Goal: Task Accomplishment & Management: Manage account settings

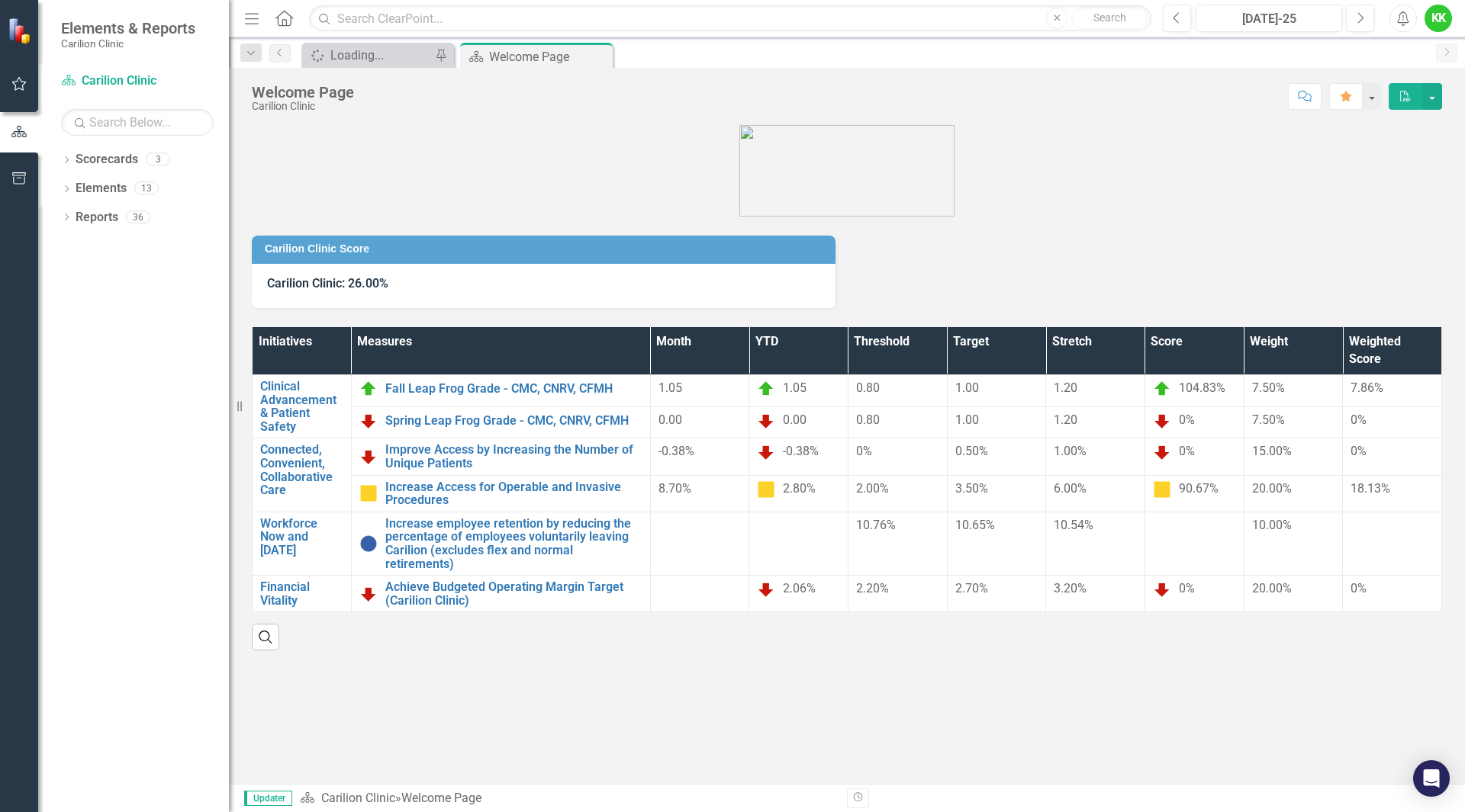
click at [22, 79] on icon "button" at bounding box center [20, 84] width 16 height 12
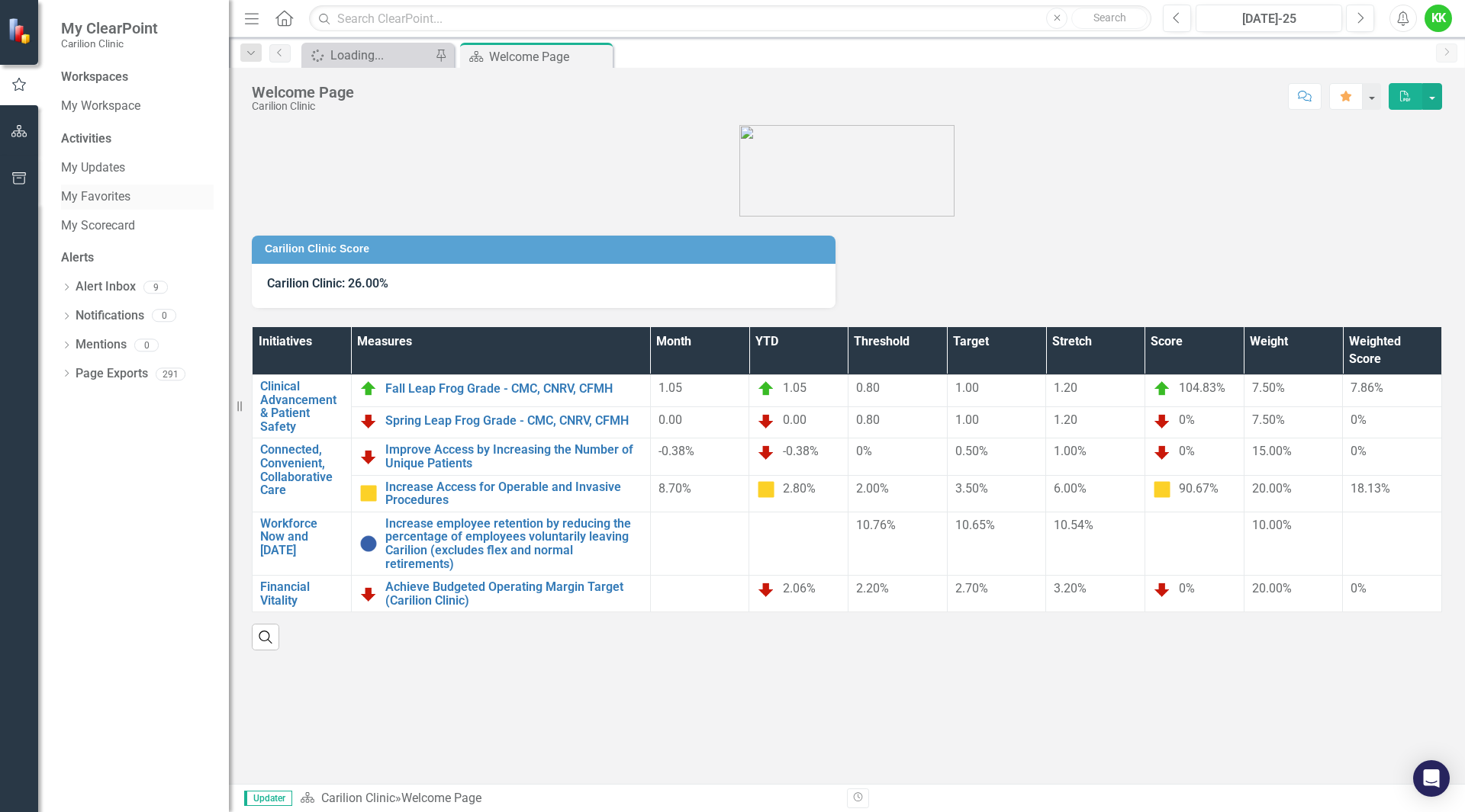
click at [77, 199] on link "My Favorites" at bounding box center [137, 197] width 152 height 18
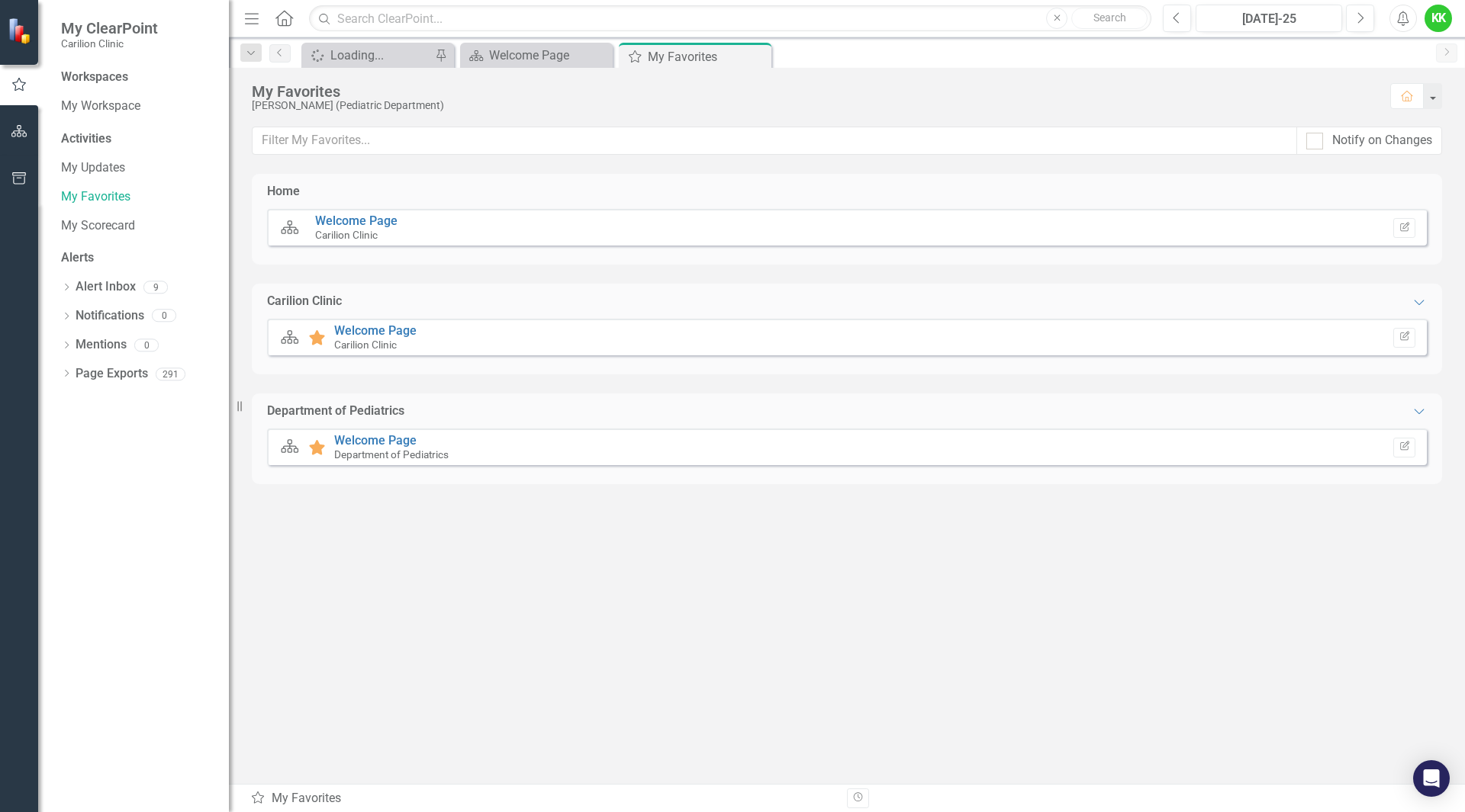
click at [391, 433] on div "Scorecard Favorite Welcome Page Department of Pediatrics Edit Report" at bounding box center [846, 447] width 1159 height 36
click at [395, 449] on small "Department of Pediatrics" at bounding box center [391, 454] width 114 height 12
click at [397, 442] on link "Welcome Page" at bounding box center [375, 440] width 82 height 15
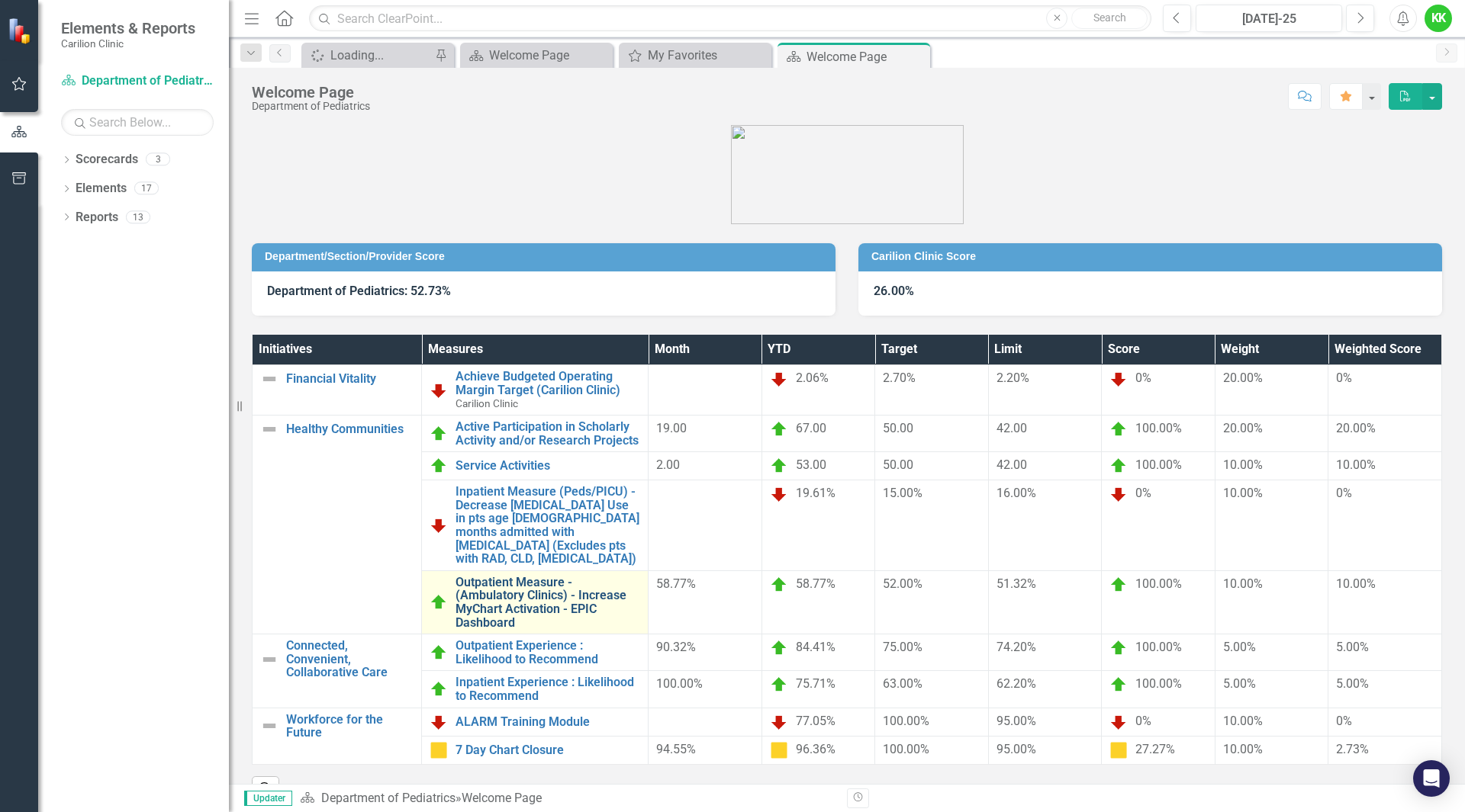
scroll to position [47, 0]
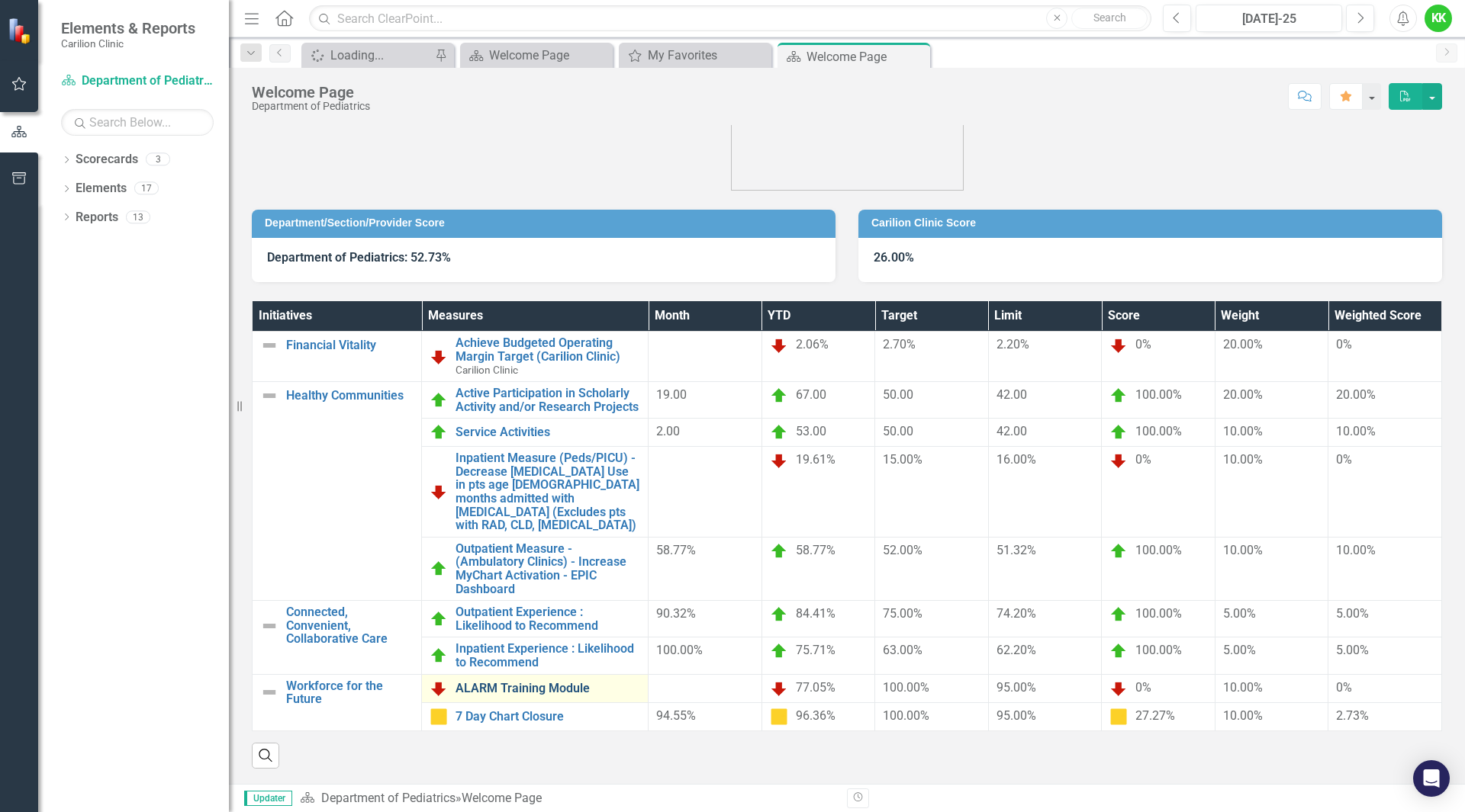
click at [539, 691] on link "ALARM Training Module" at bounding box center [547, 689] width 185 height 14
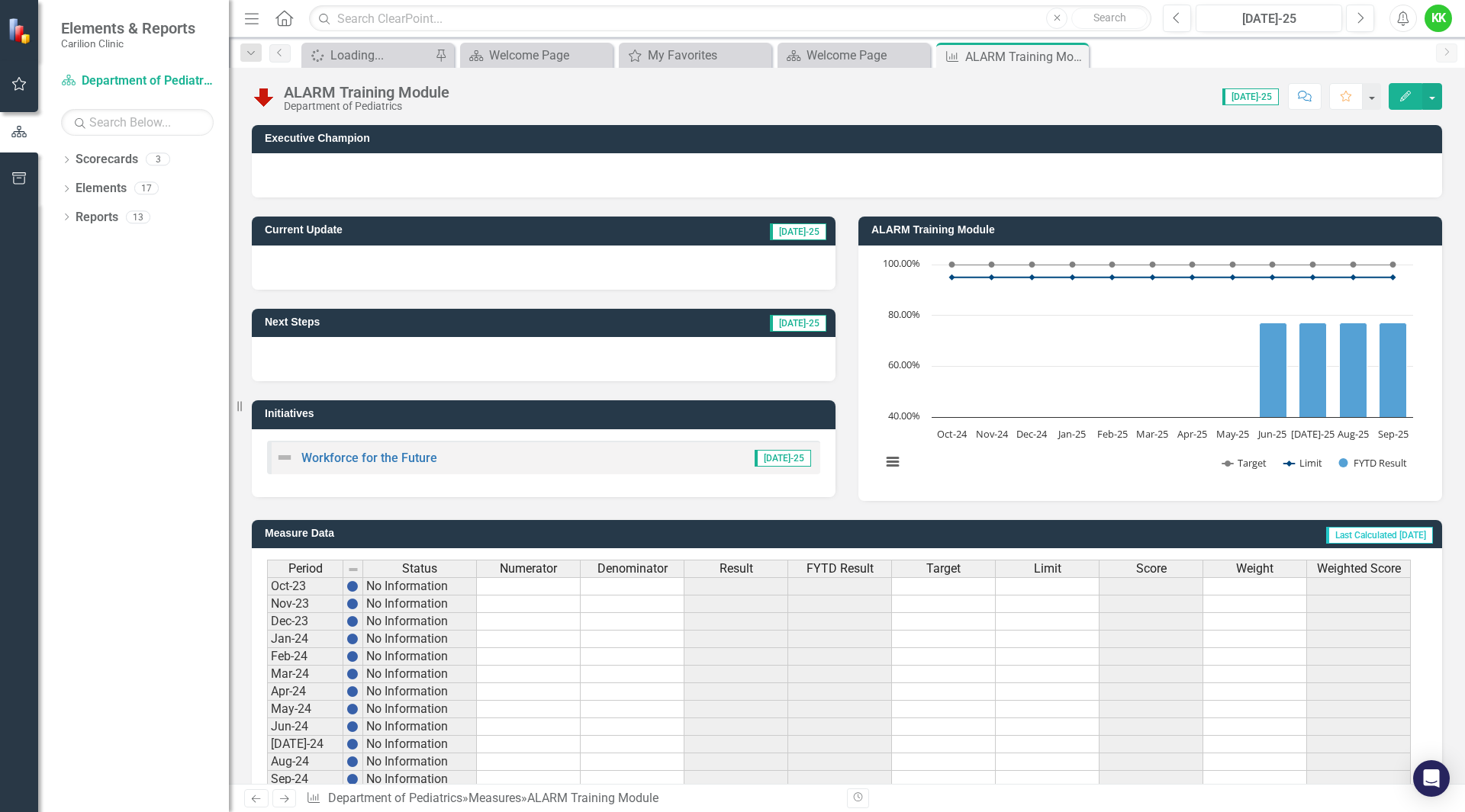
scroll to position [253, 0]
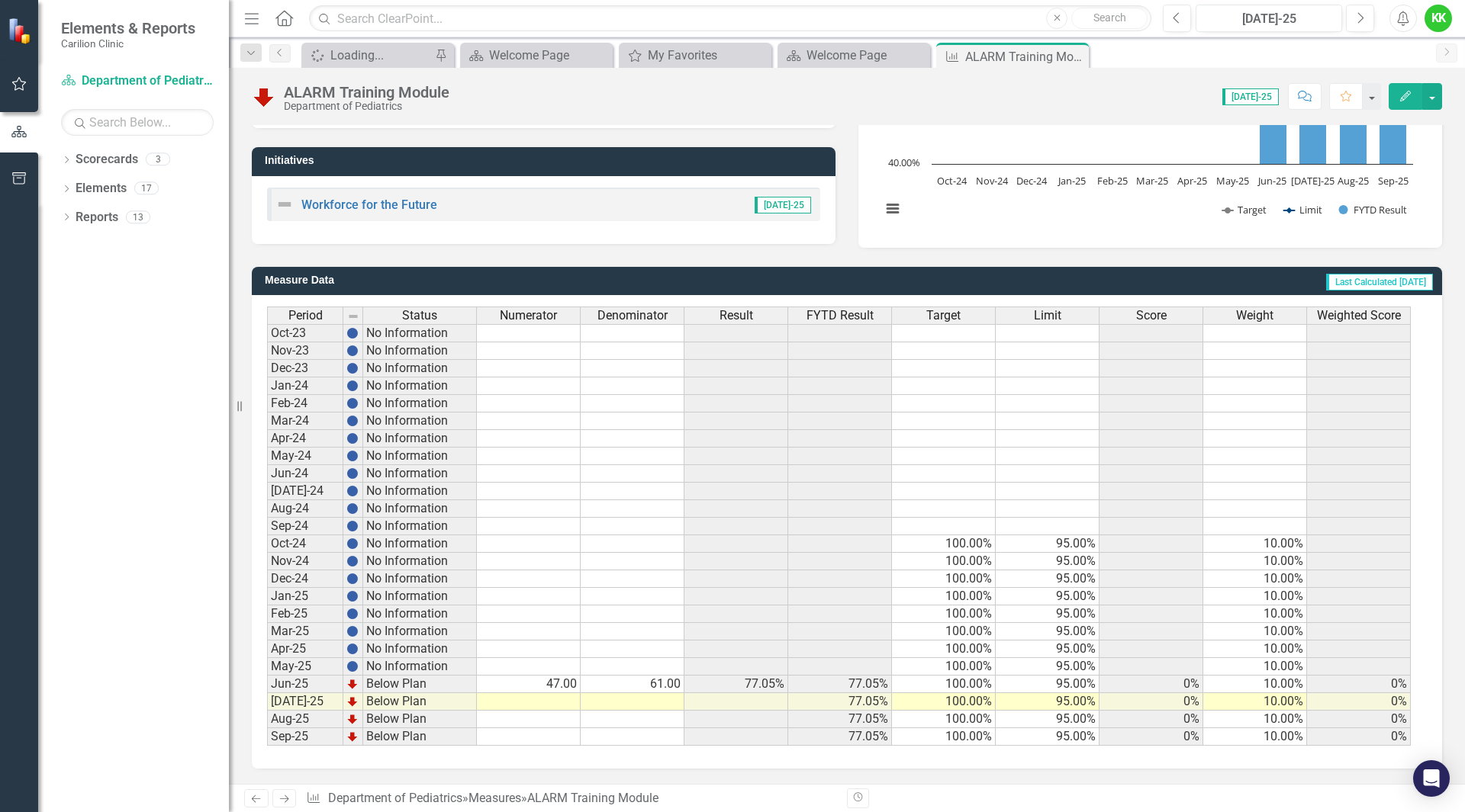
click at [645, 688] on td "61.00" at bounding box center [632, 685] width 104 height 18
click at [648, 684] on td "61.00" at bounding box center [632, 685] width 104 height 18
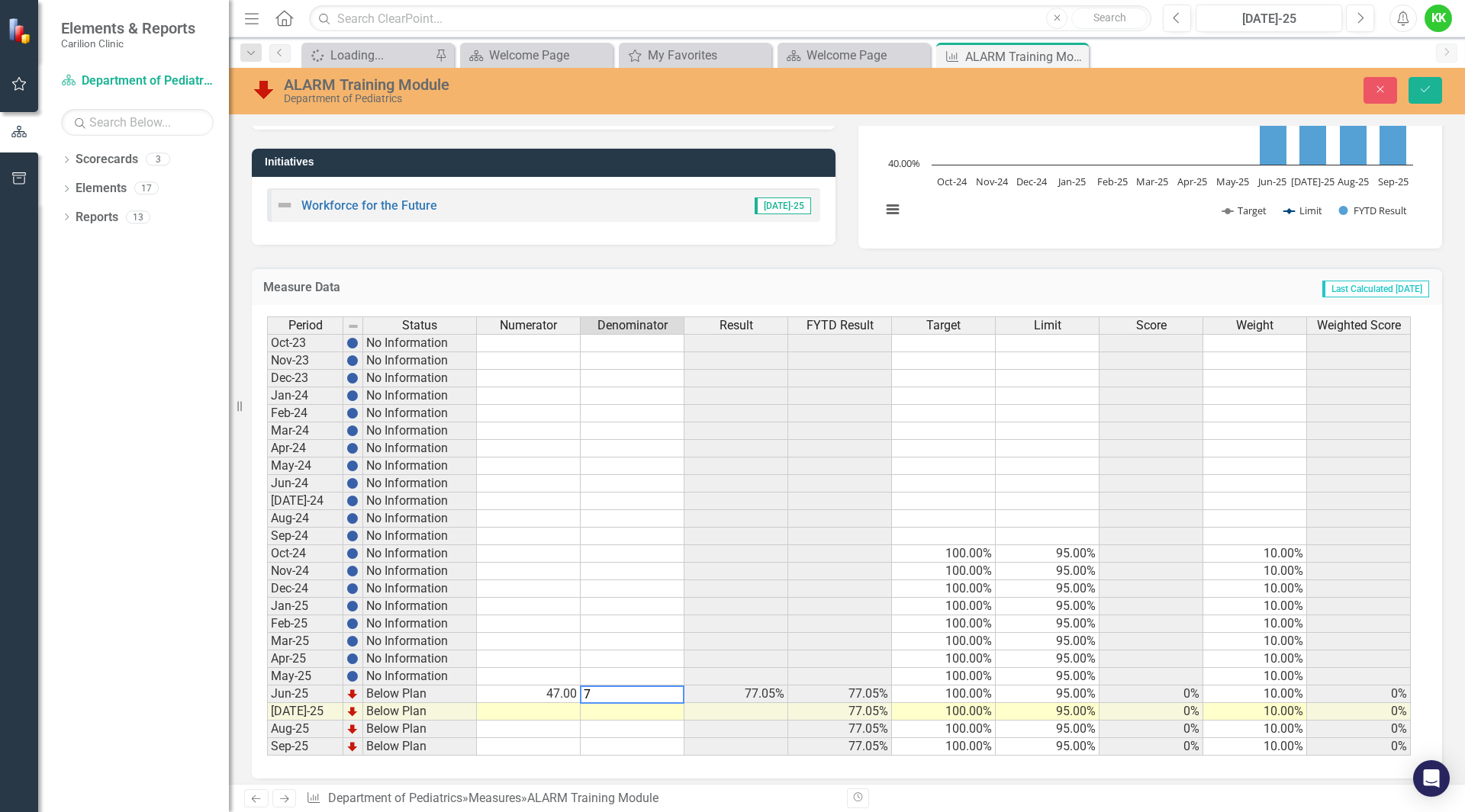
type textarea "75"
click at [1422, 96] on button "Save" at bounding box center [1425, 90] width 33 height 26
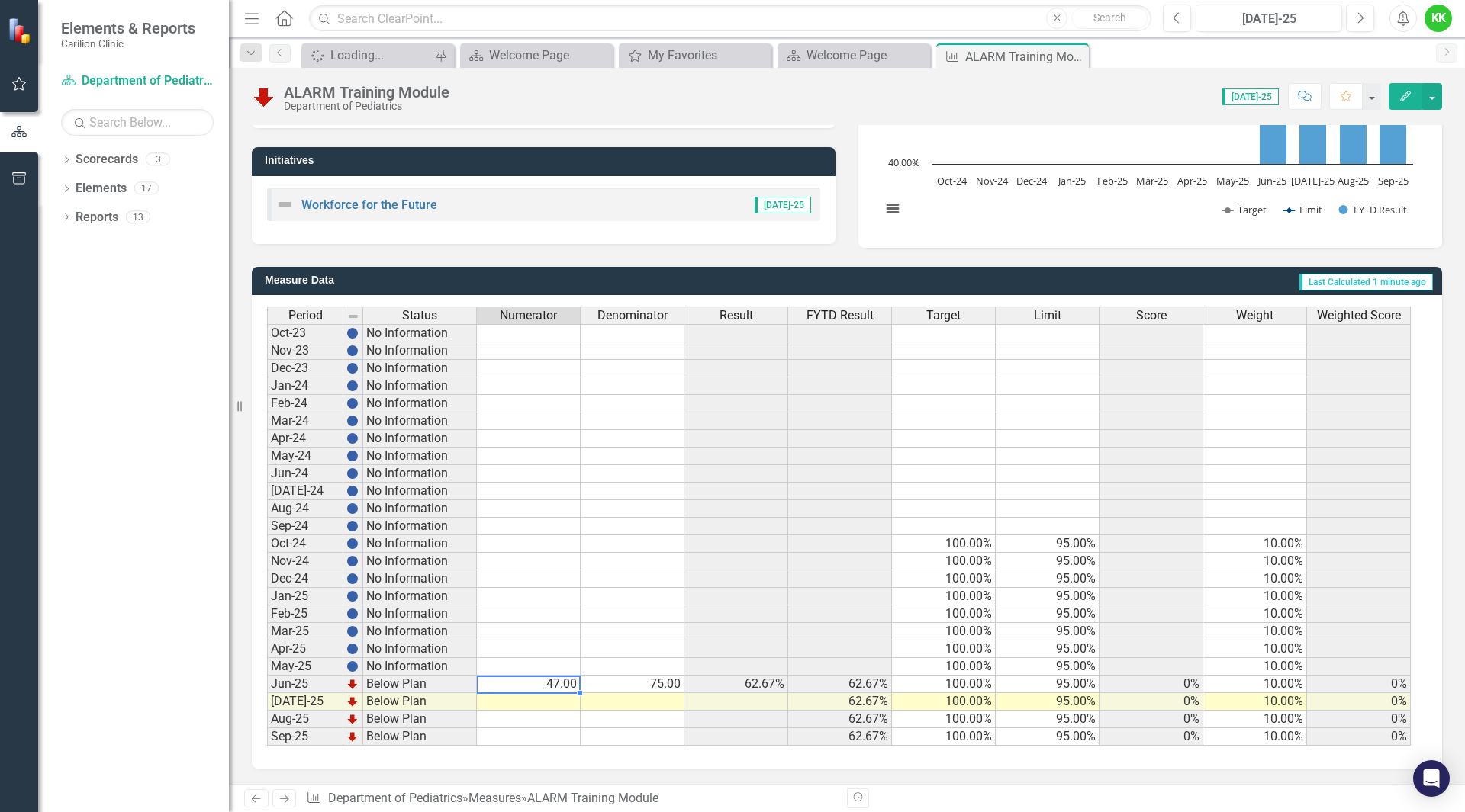
click at [551, 683] on td "47.00" at bounding box center [529, 685] width 104 height 18
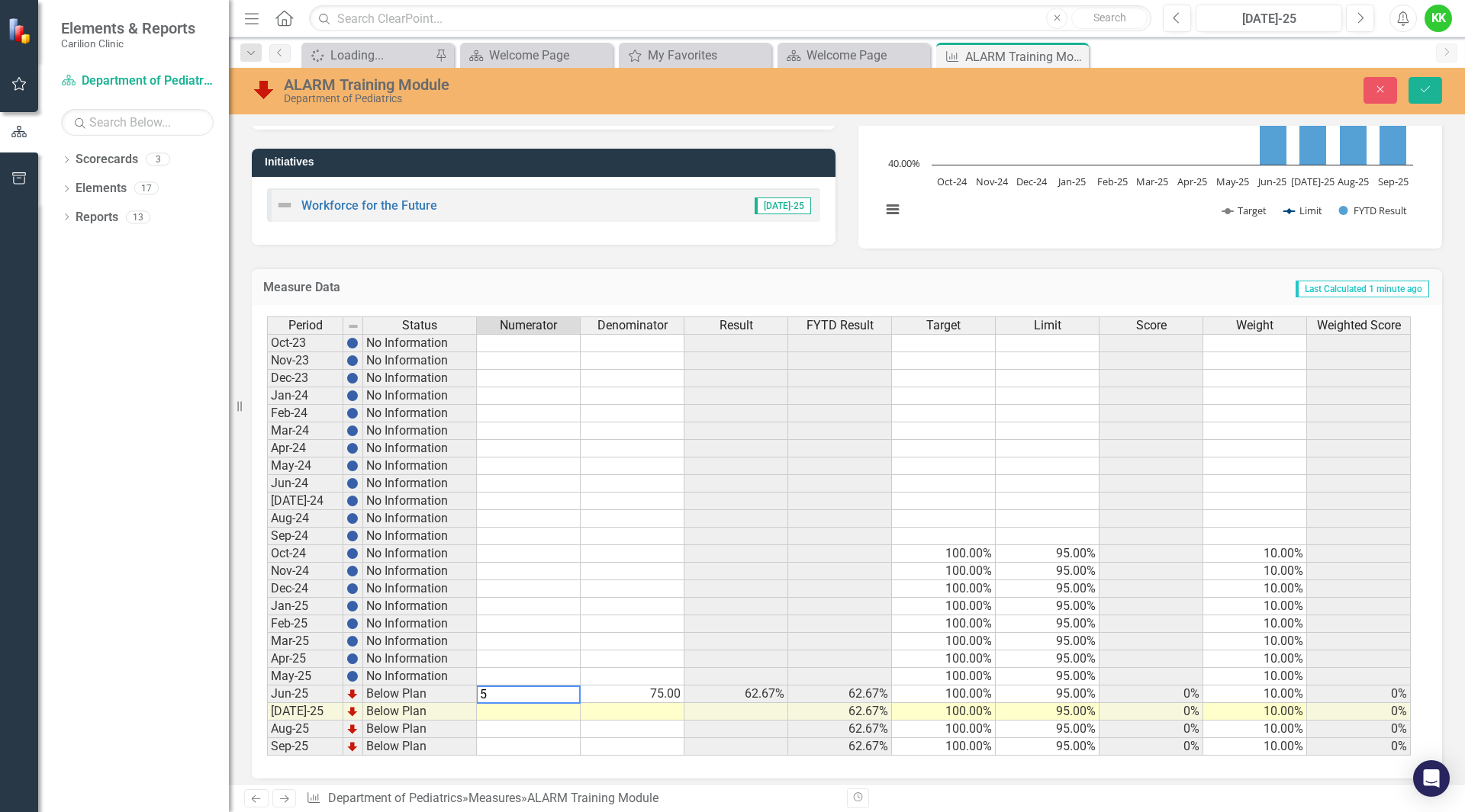
type textarea "50"
click at [1422, 80] on button "Save" at bounding box center [1425, 90] width 33 height 26
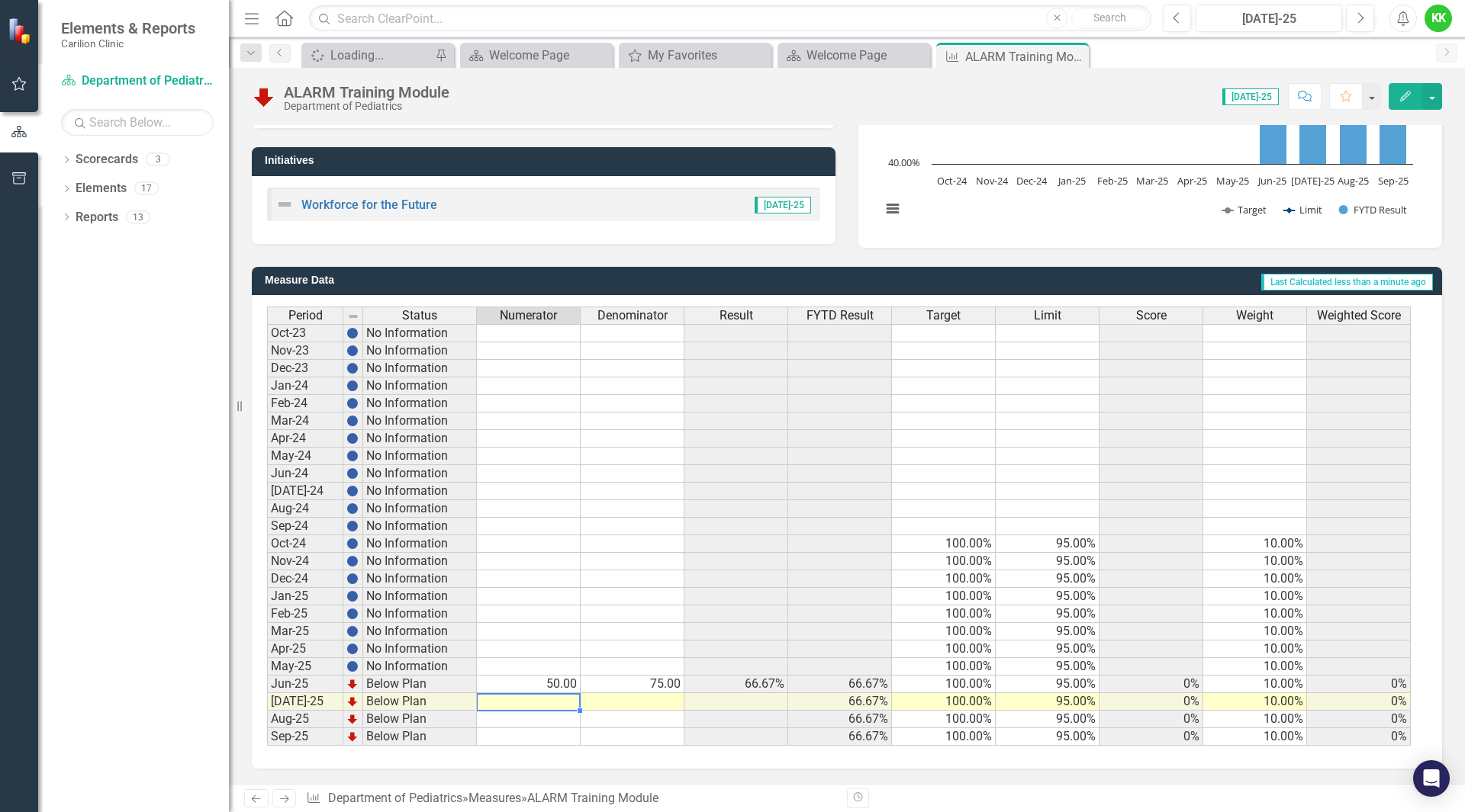
click at [572, 704] on td at bounding box center [529, 702] width 104 height 18
type textarea "9"
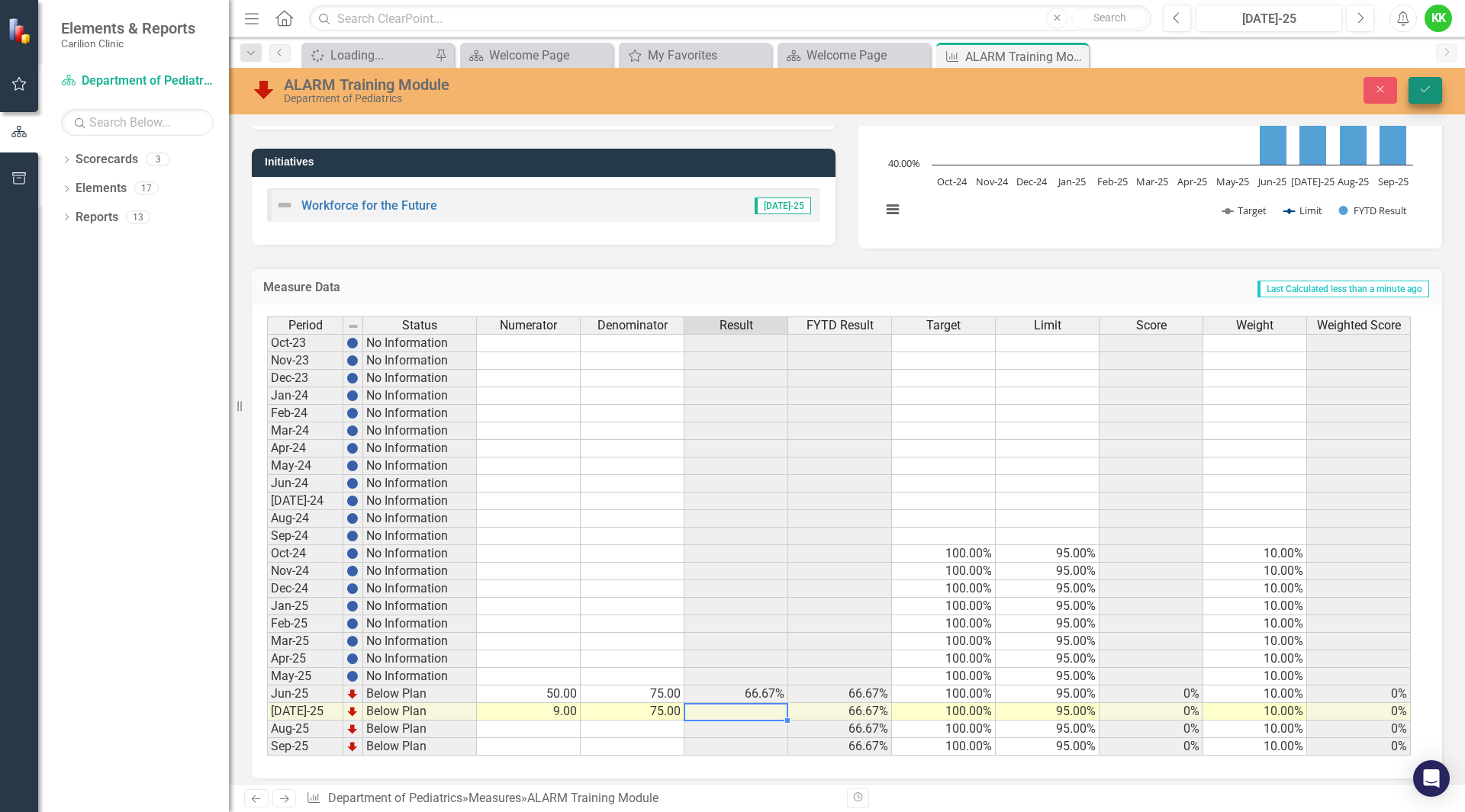
type textarea "75"
click at [1434, 82] on button "Save" at bounding box center [1425, 90] width 33 height 26
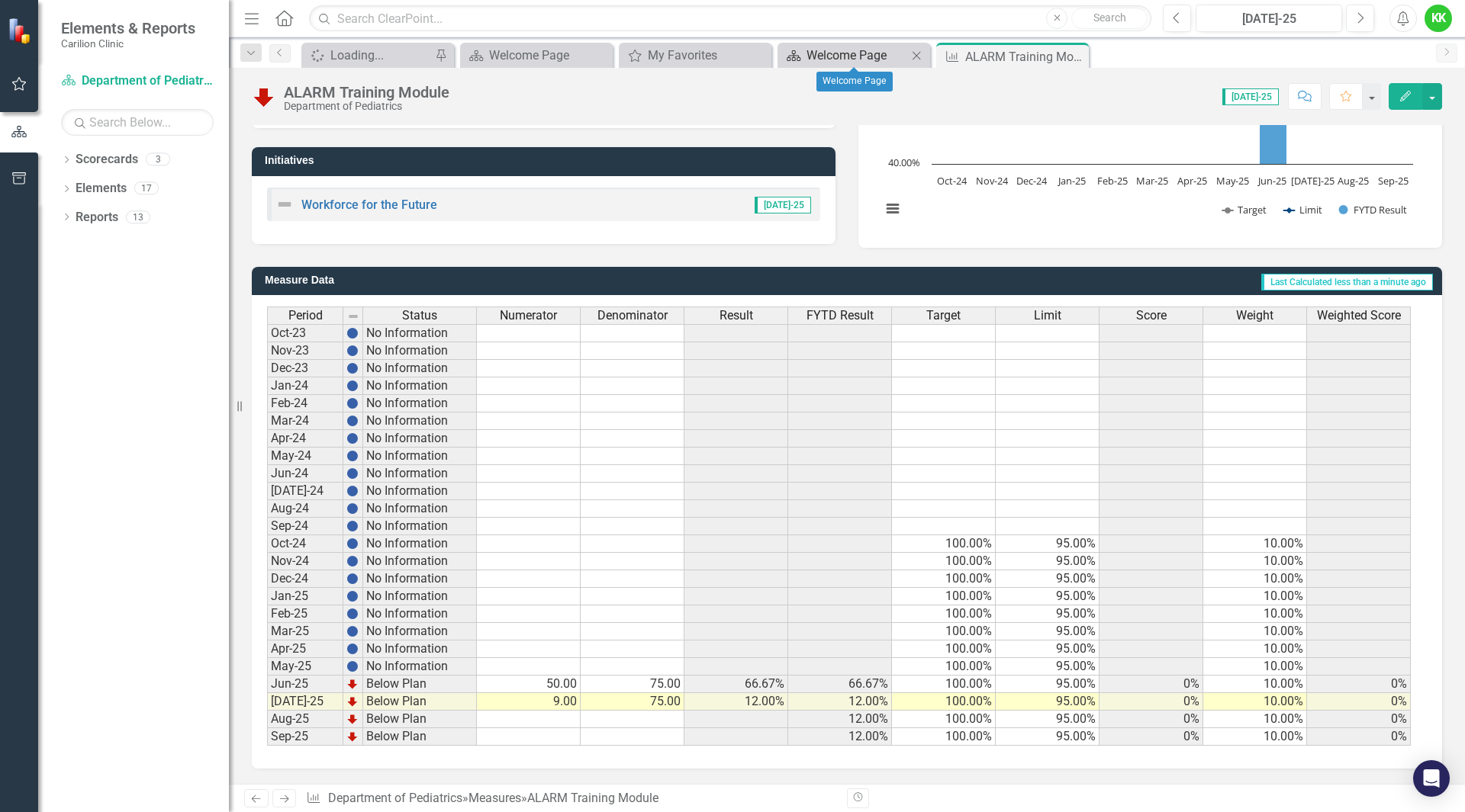
click at [846, 58] on div "Welcome Page" at bounding box center [856, 56] width 101 height 20
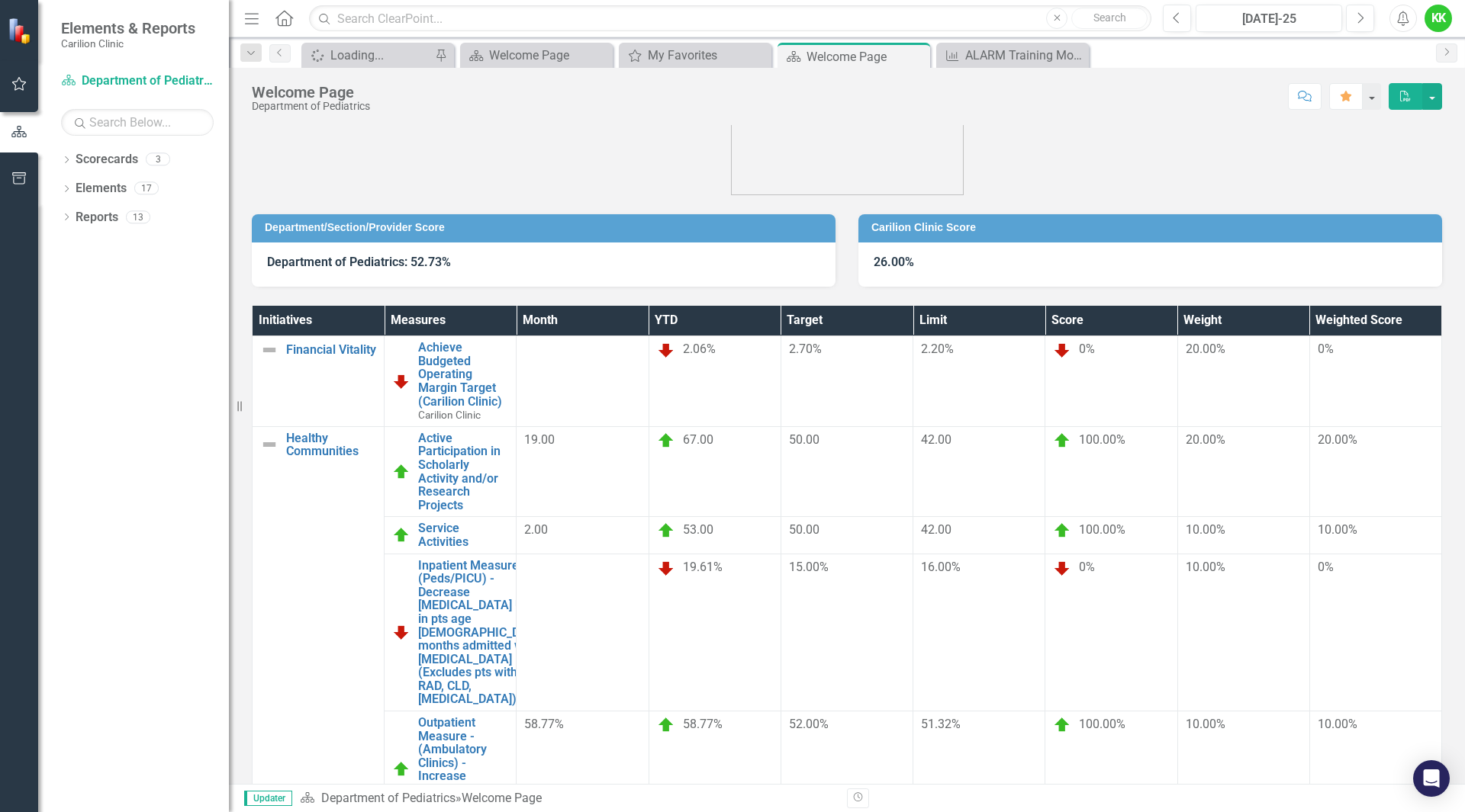
scroll to position [45, 0]
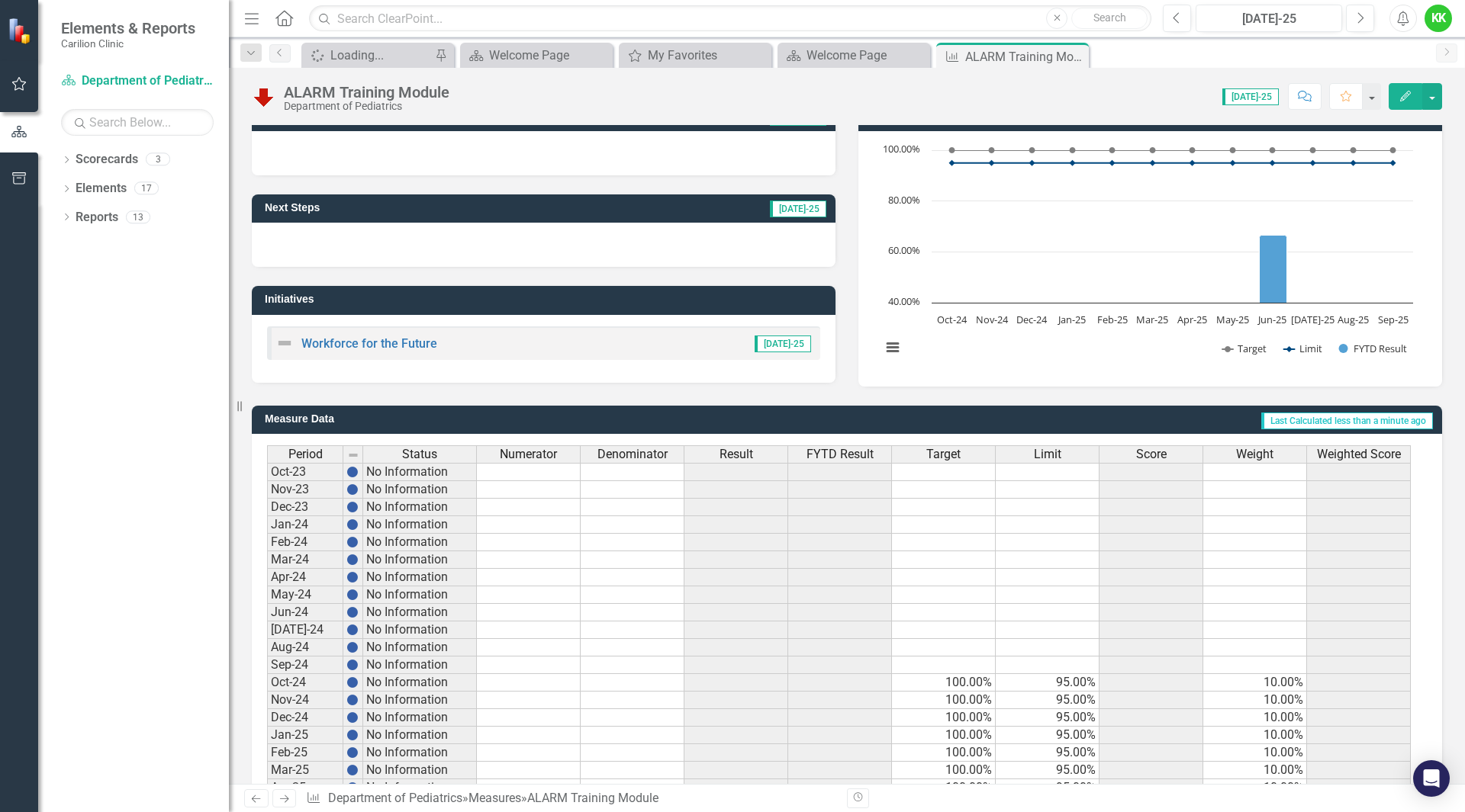
scroll to position [253, 0]
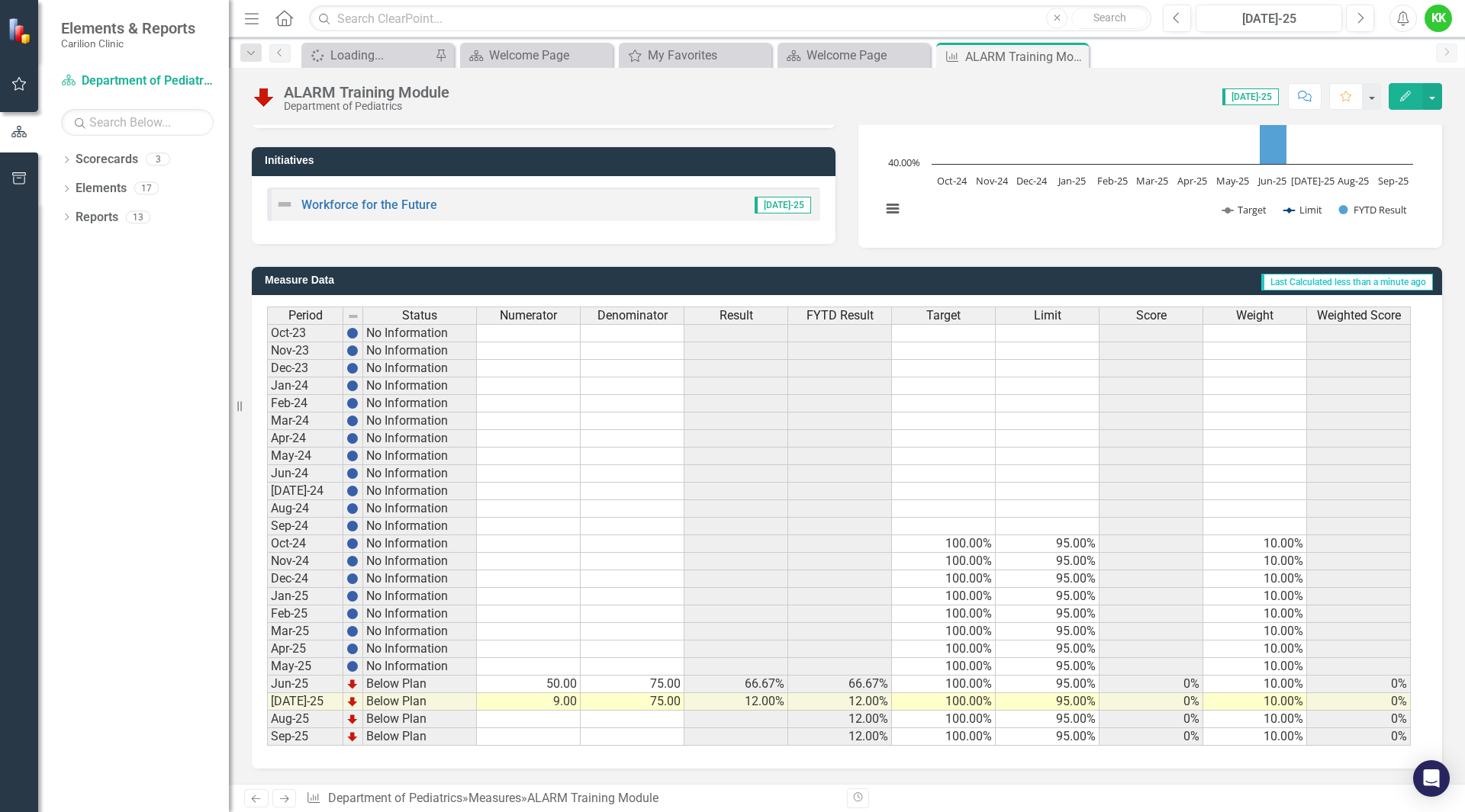
click at [538, 707] on td "9.00" at bounding box center [529, 702] width 104 height 18
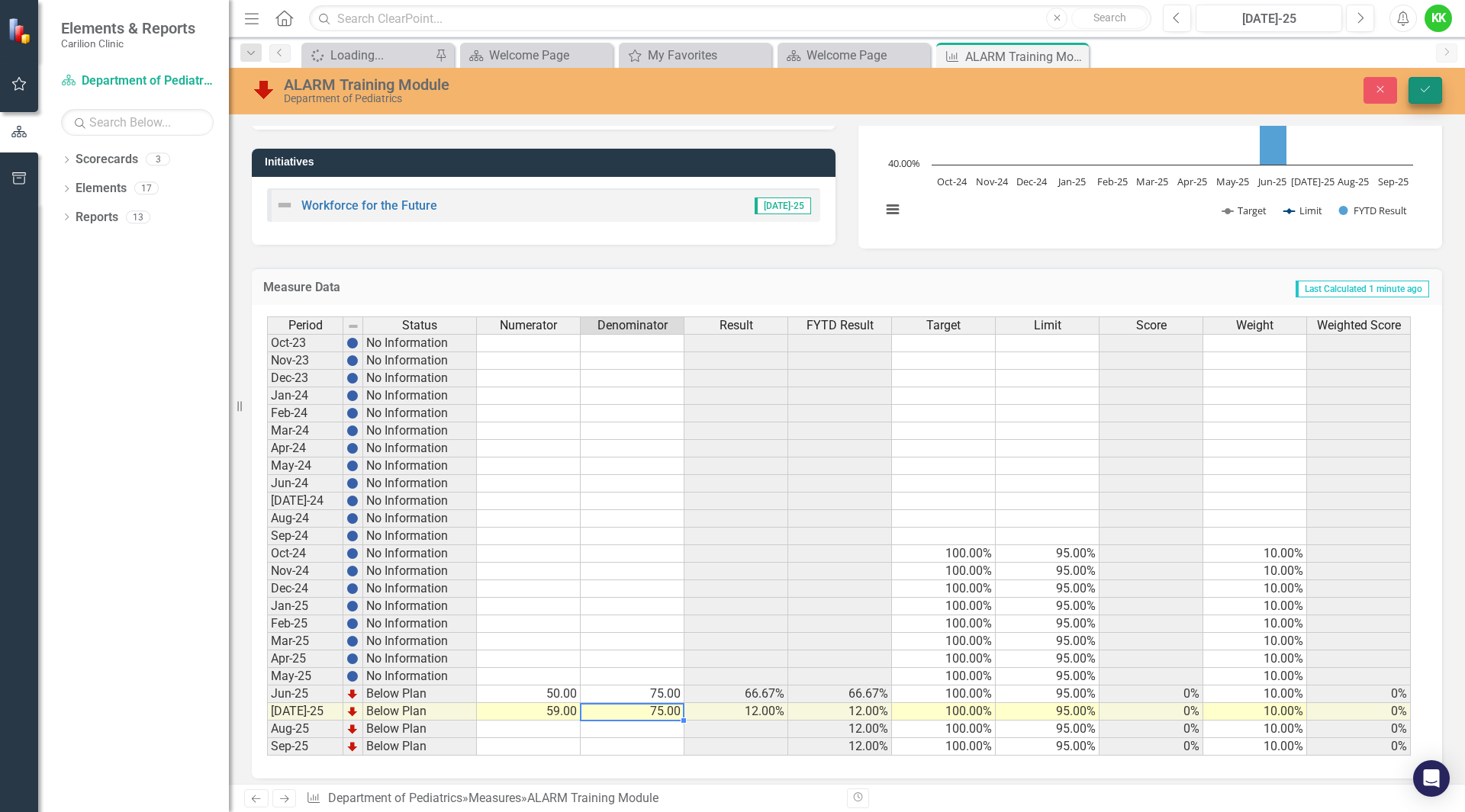
type textarea "75"
click at [1416, 96] on button "Save" at bounding box center [1425, 90] width 33 height 26
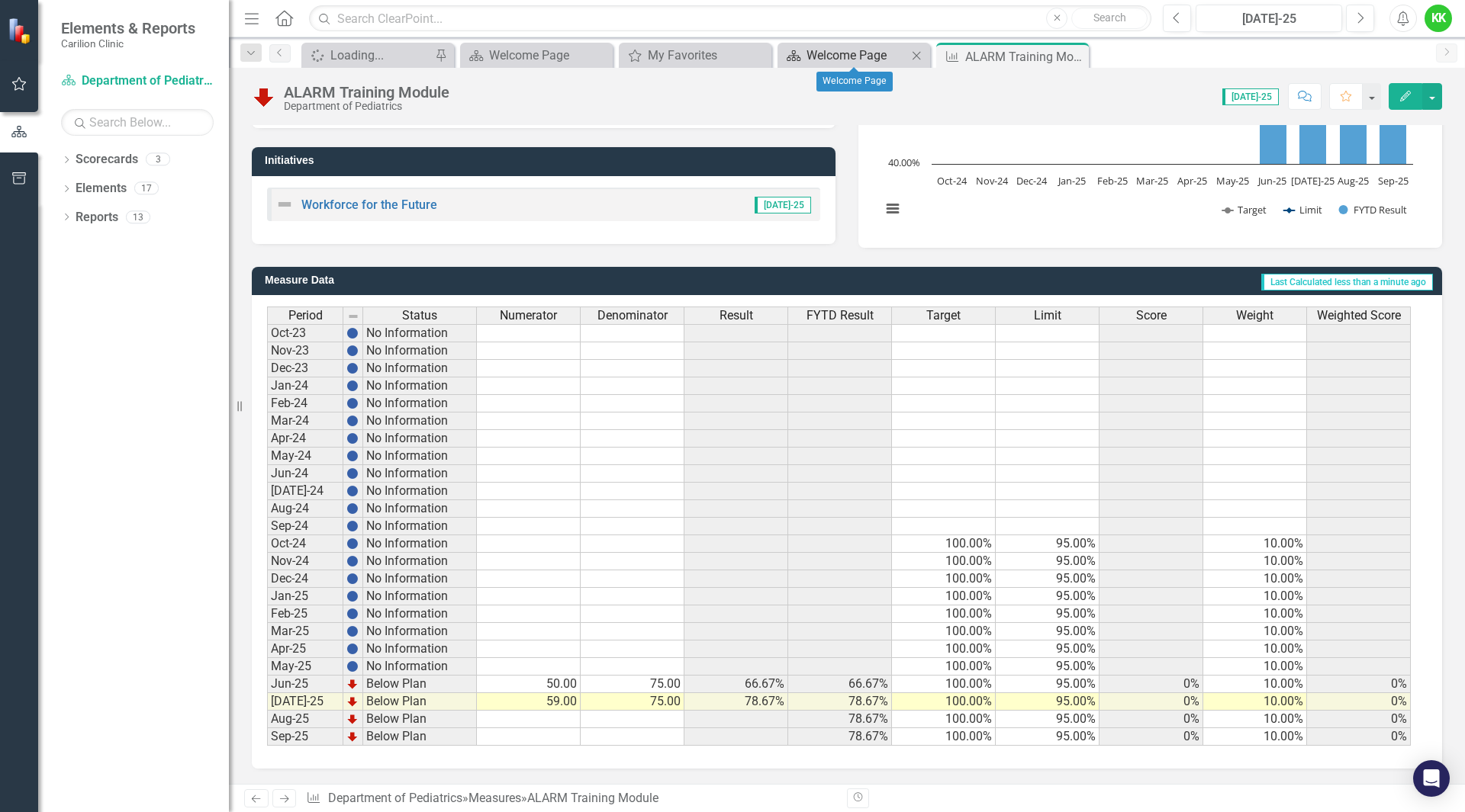
click at [850, 60] on div "Welcome Page" at bounding box center [856, 56] width 101 height 20
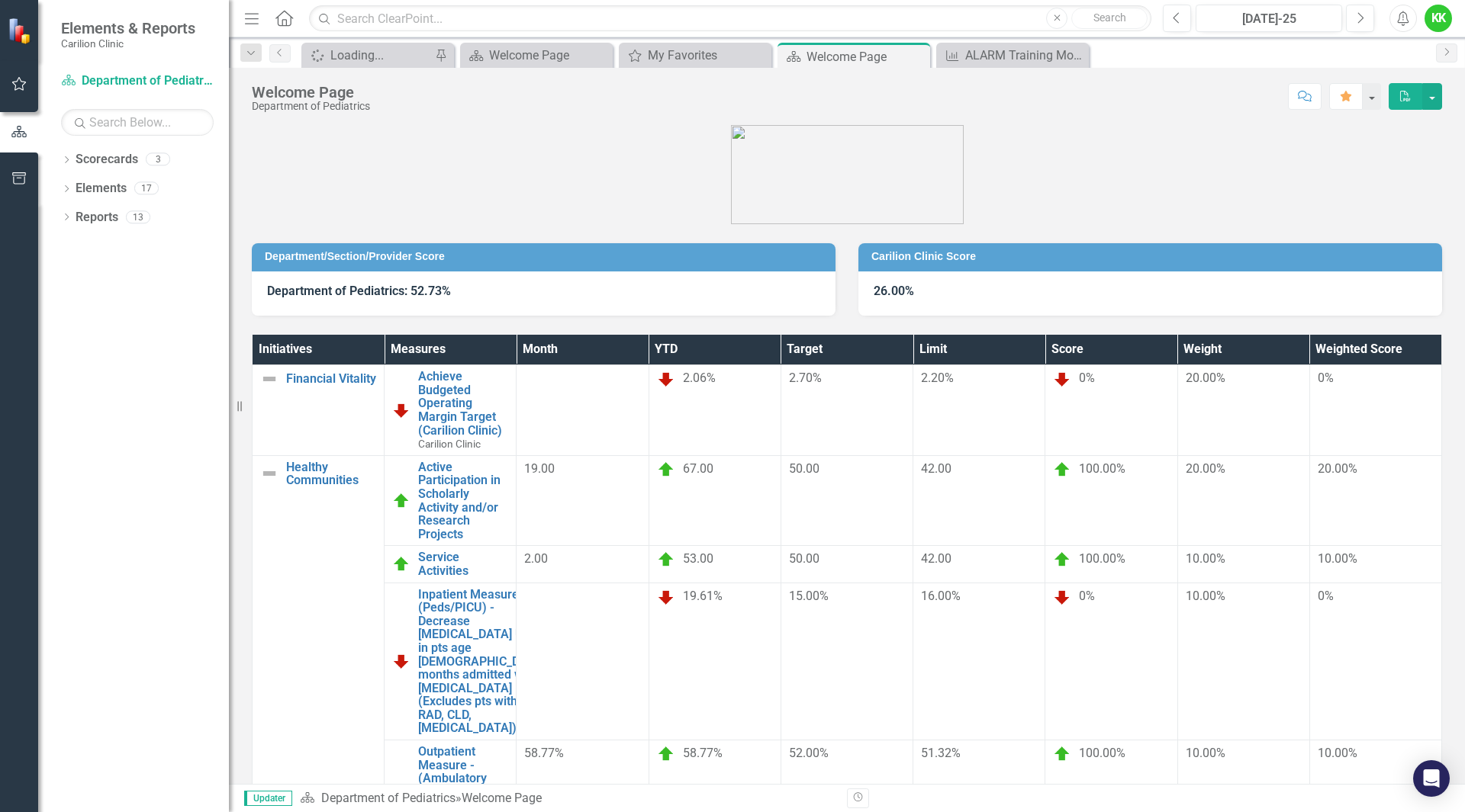
scroll to position [45, 0]
